Goal: Transaction & Acquisition: Register for event/course

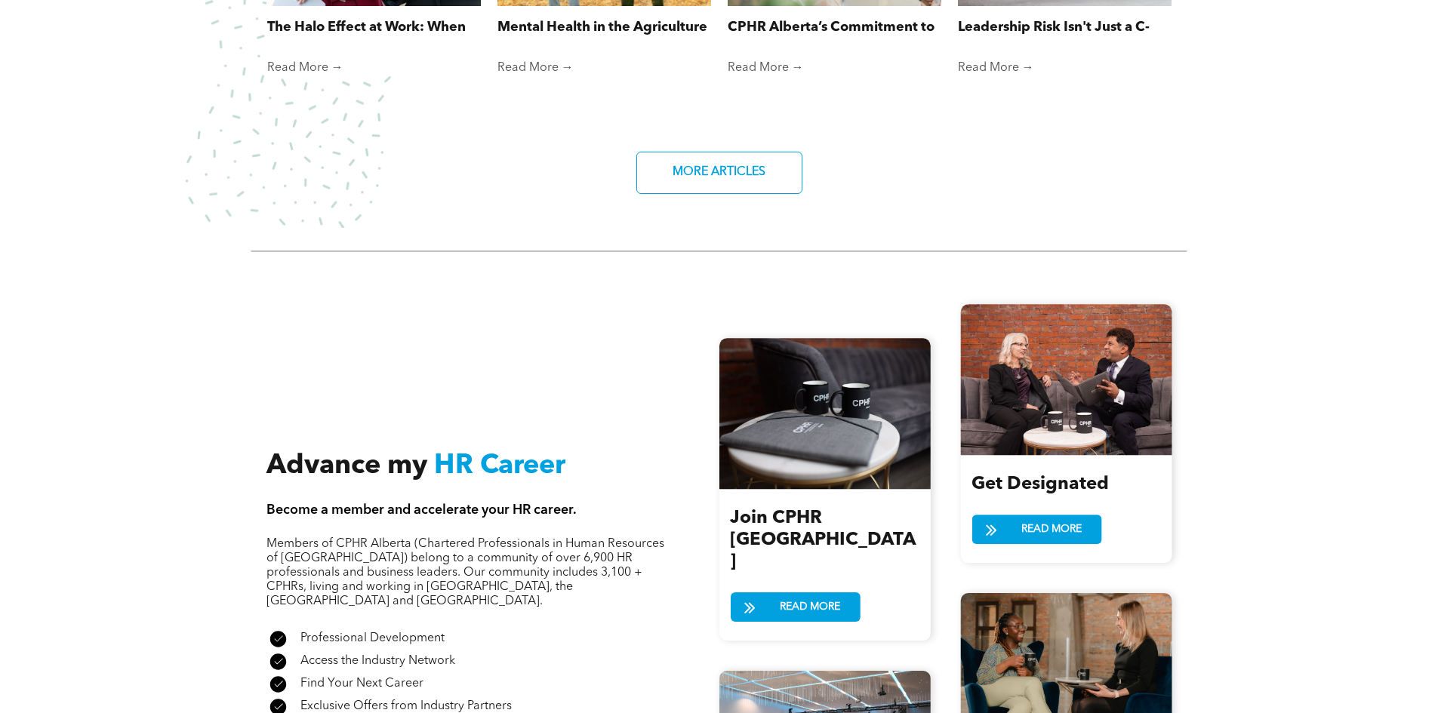
scroll to position [1585, 0]
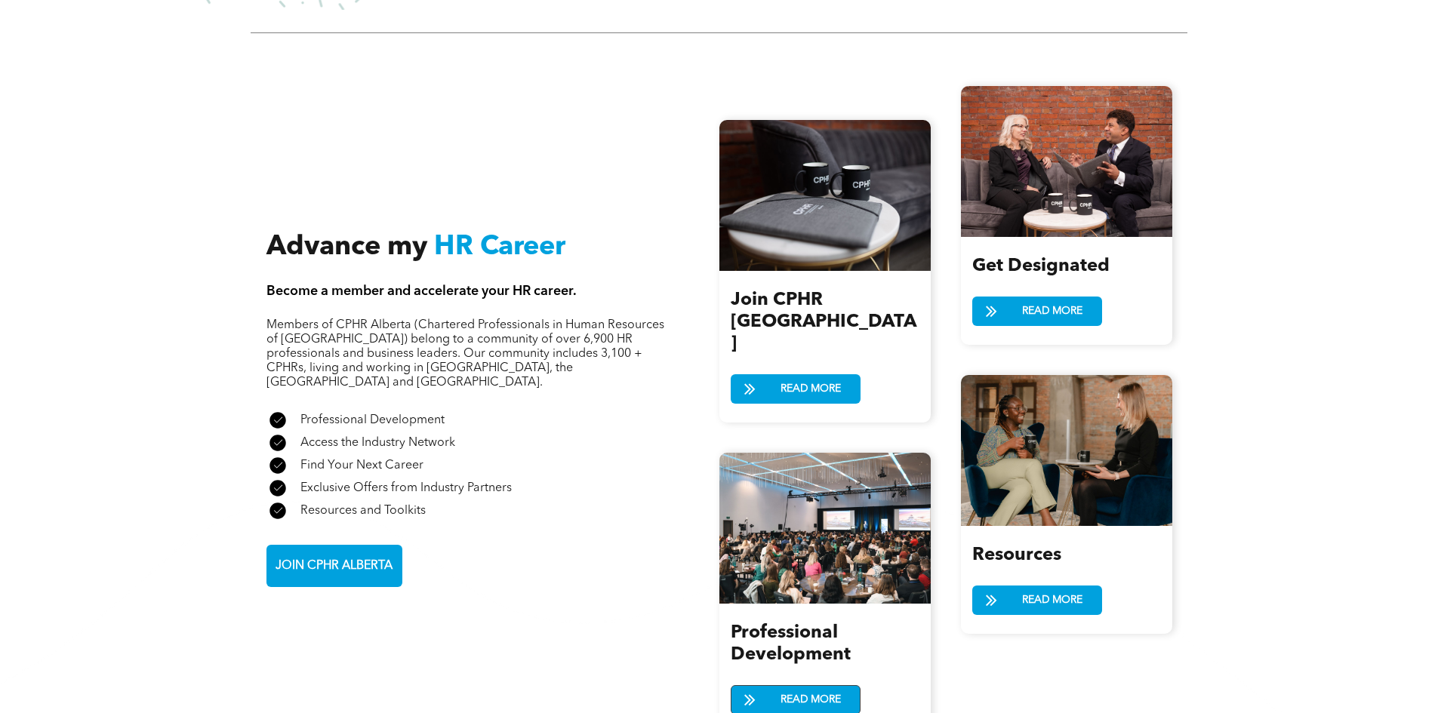
click at [815, 686] on span "READ MORE" at bounding box center [810, 700] width 71 height 28
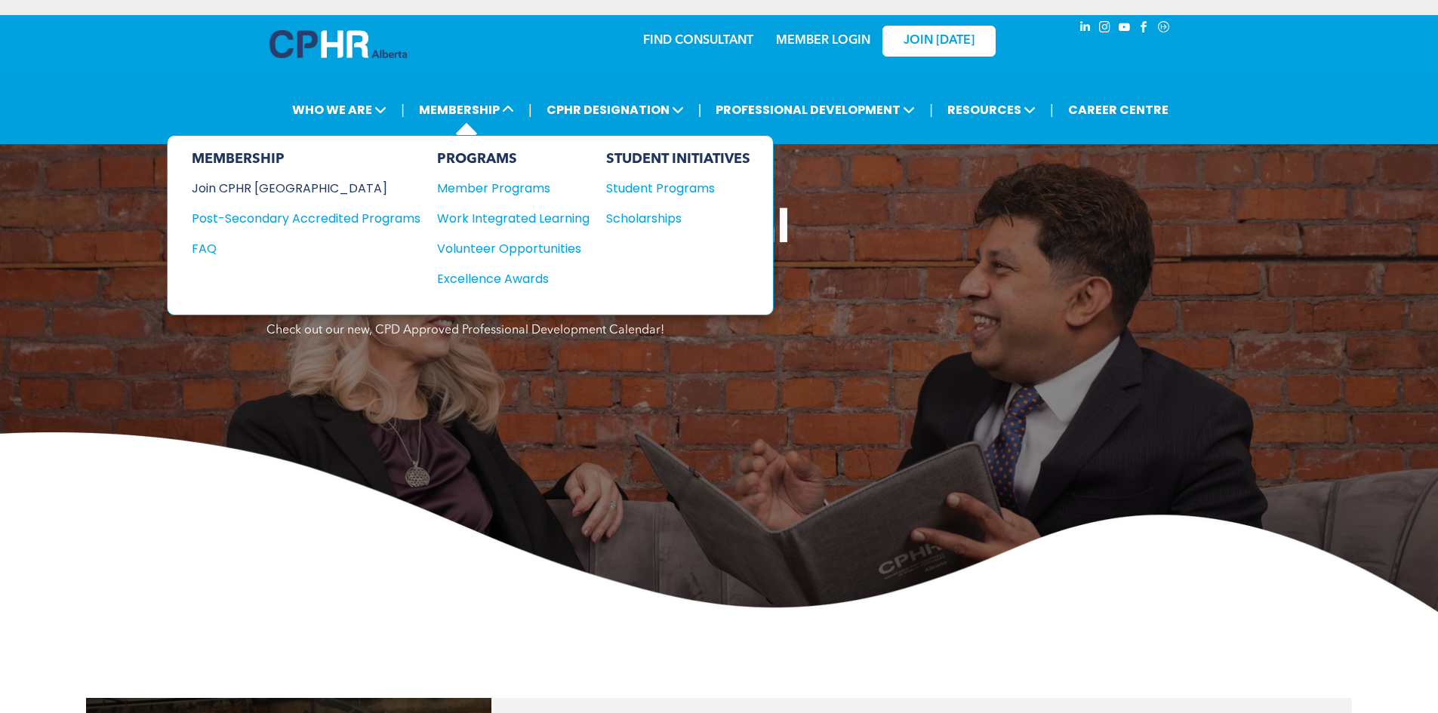
drag, startPoint x: 243, startPoint y: 182, endPoint x: 306, endPoint y: 189, distance: 63.9
click at [243, 183] on div "Join CPHR [GEOGRAPHIC_DATA]" at bounding box center [295, 188] width 206 height 19
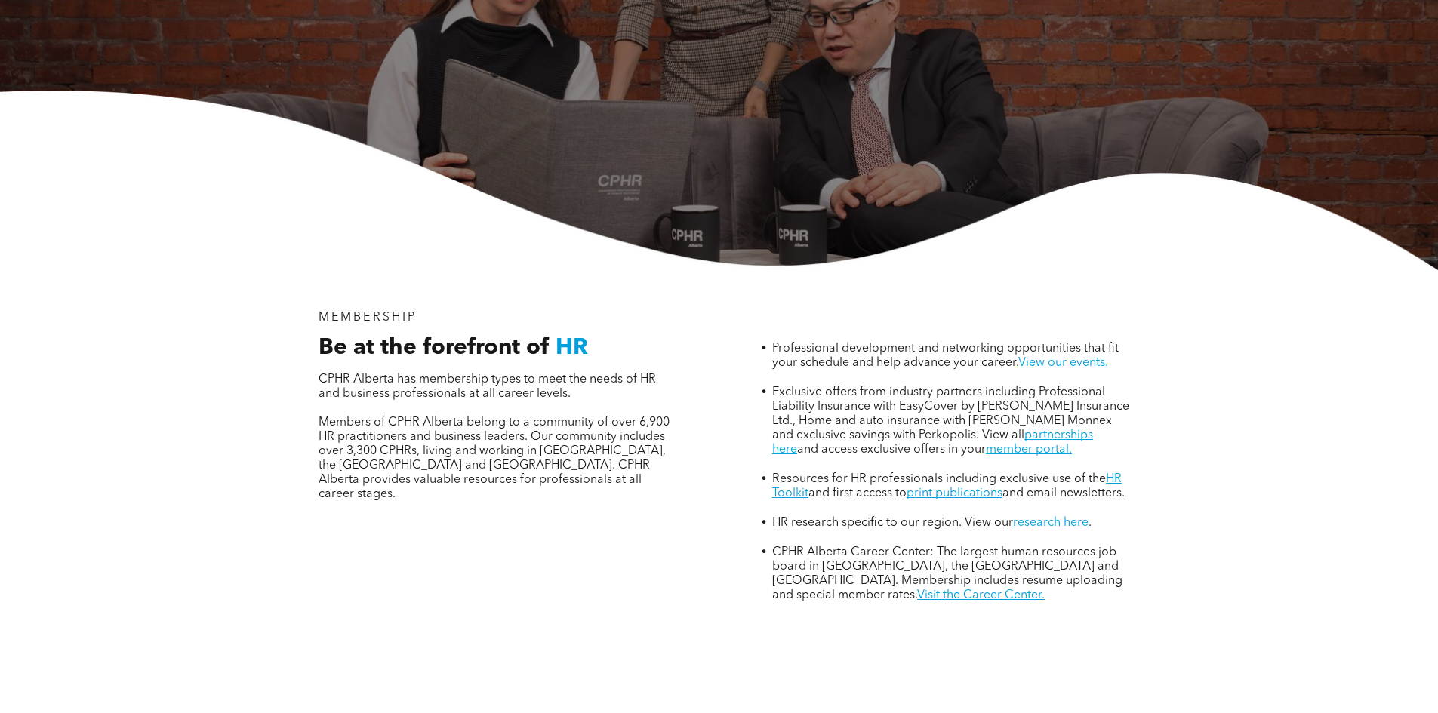
scroll to position [377, 0]
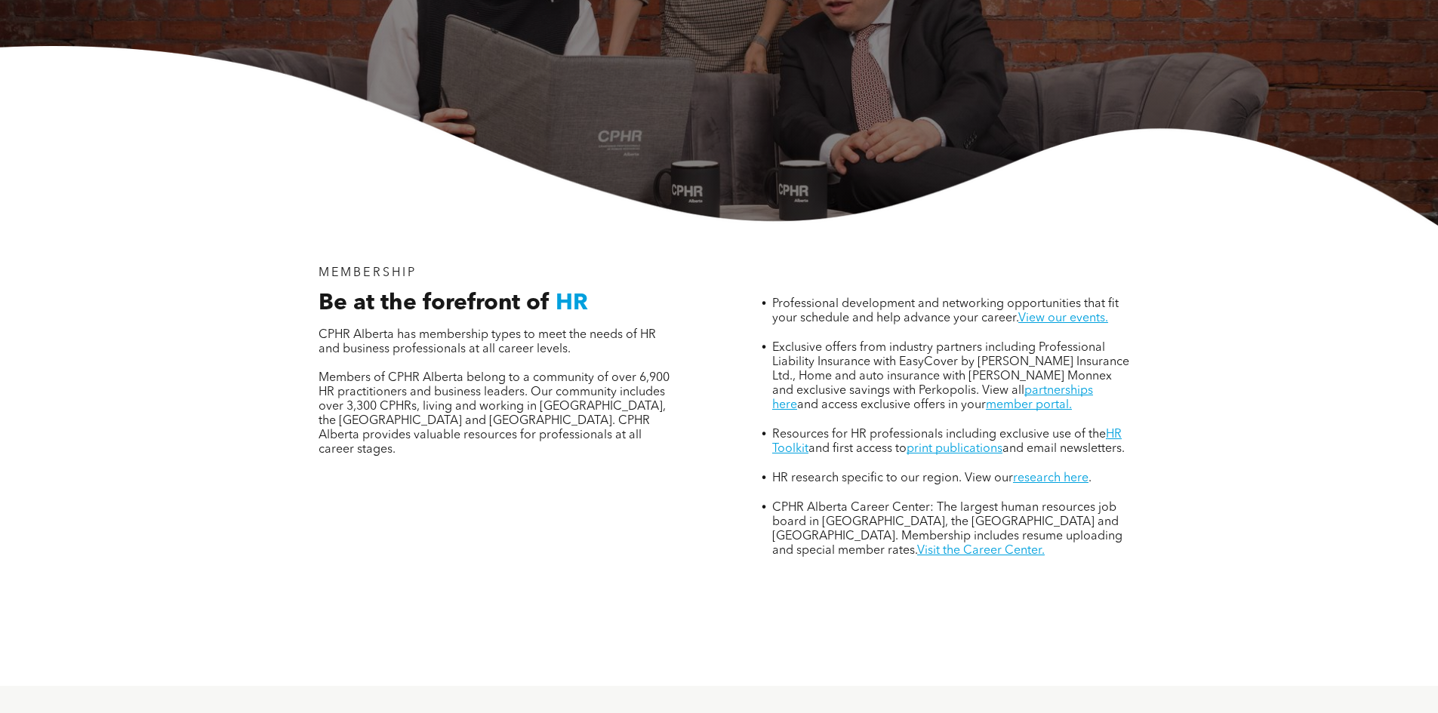
drag, startPoint x: 1089, startPoint y: 252, endPoint x: 1084, endPoint y: 260, distance: 9.2
click at [1089, 313] on link "View our events." at bounding box center [1063, 319] width 90 height 12
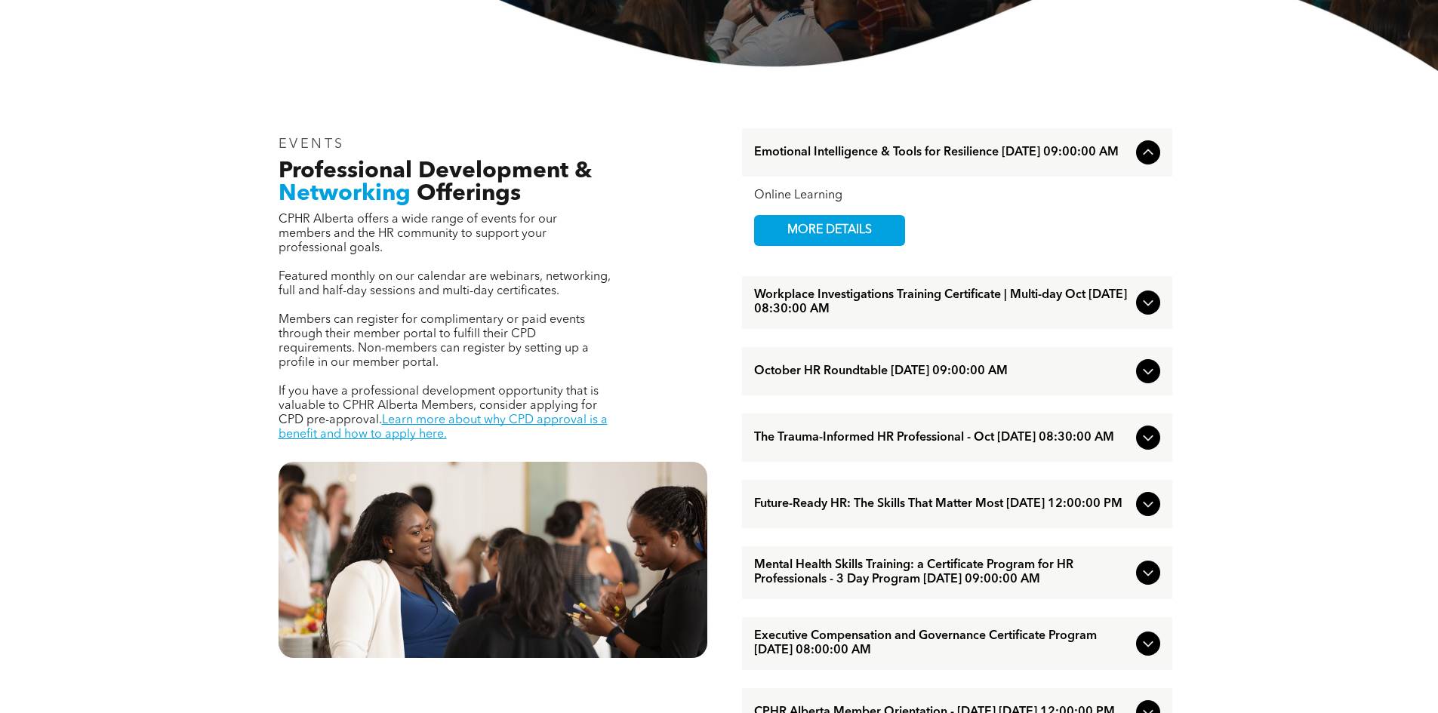
scroll to position [453, 0]
click at [822, 227] on span "MORE DETAILS" at bounding box center [829, 229] width 119 height 29
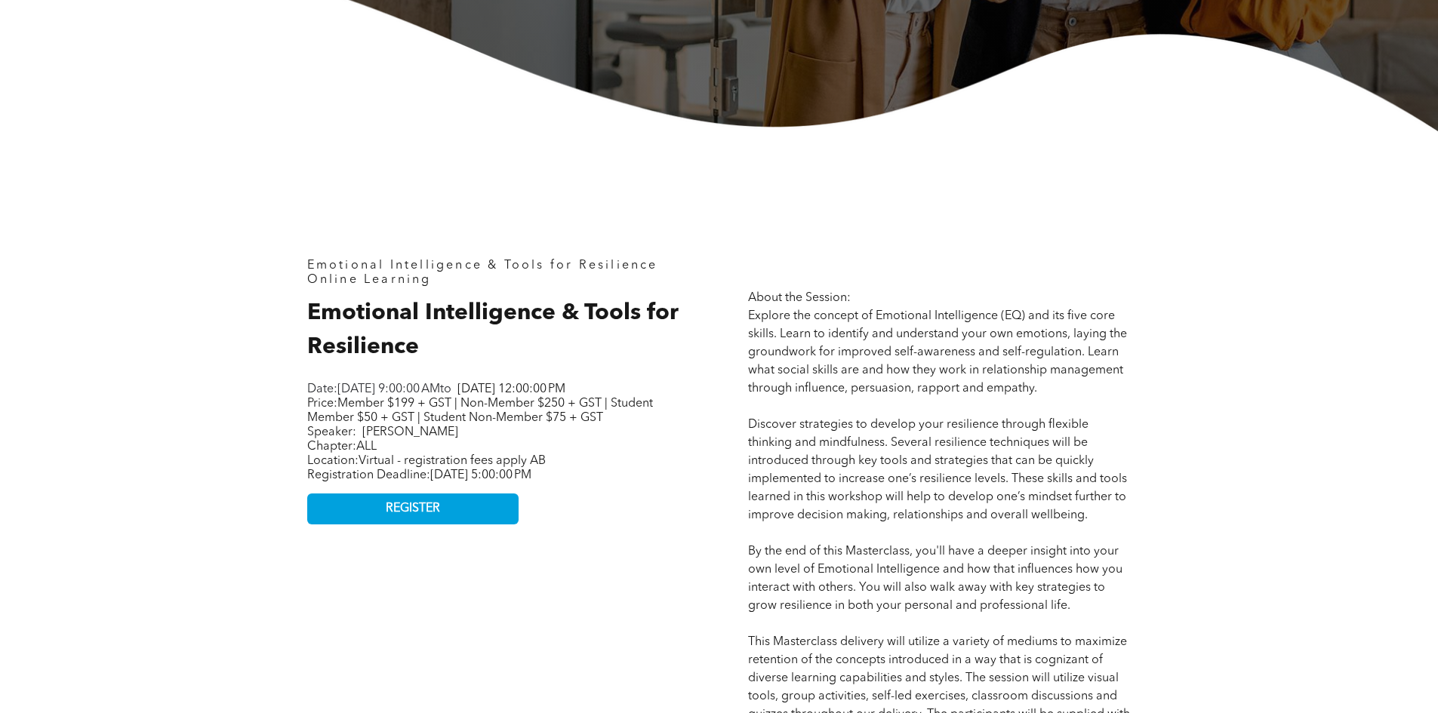
scroll to position [679, 0]
